Goal: Information Seeking & Learning: Learn about a topic

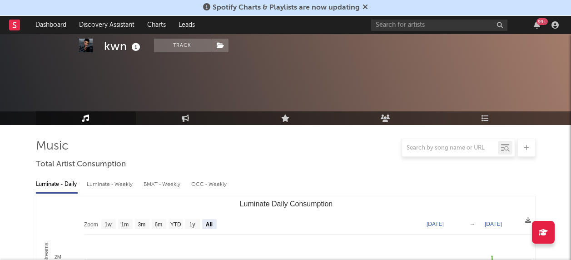
select select "All"
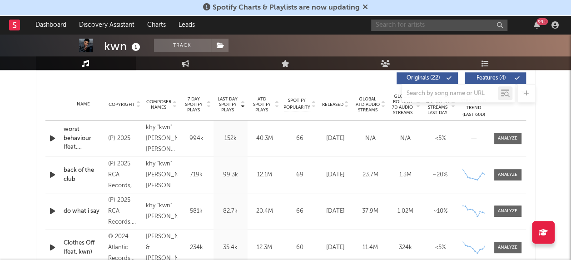
click at [409, 28] on input "text" at bounding box center [439, 25] width 136 height 11
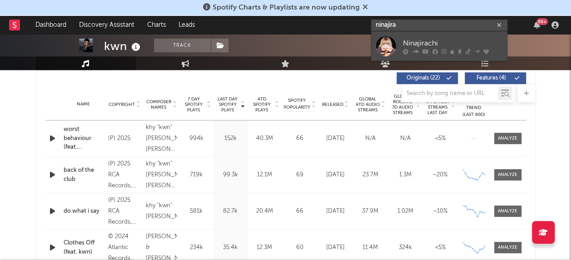
type input "ninajira"
click at [384, 48] on div at bounding box center [385, 46] width 20 height 20
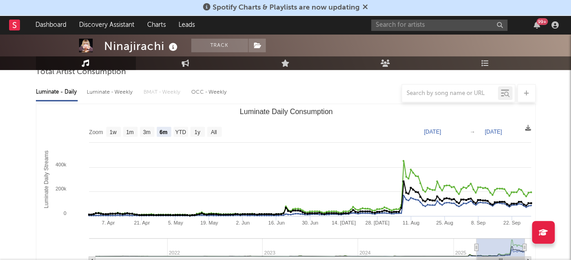
scroll to position [92, 0]
click at [215, 132] on text "All" at bounding box center [214, 132] width 6 height 6
select select "All"
type input "[DATE]"
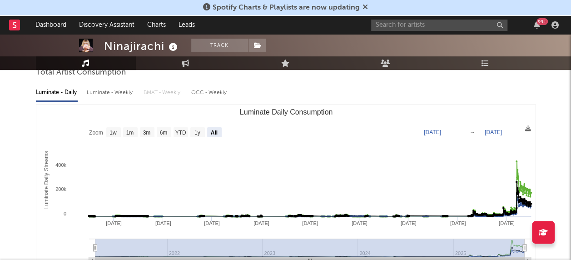
scroll to position [0, 0]
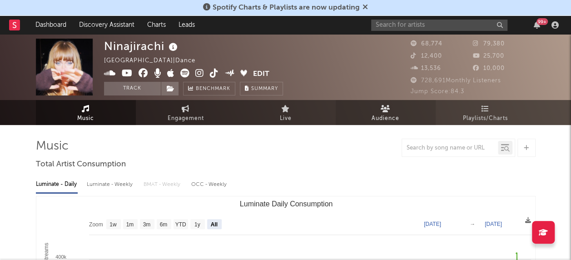
click at [402, 106] on link "Audience" at bounding box center [385, 112] width 100 height 25
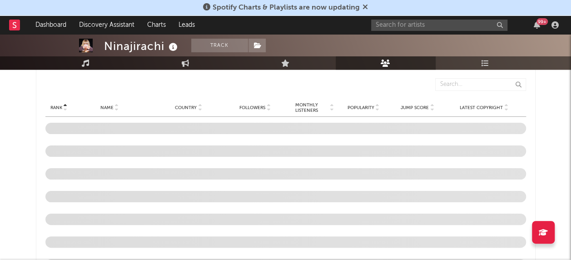
scroll to position [868, 0]
